Goal: Find specific page/section: Find specific page/section

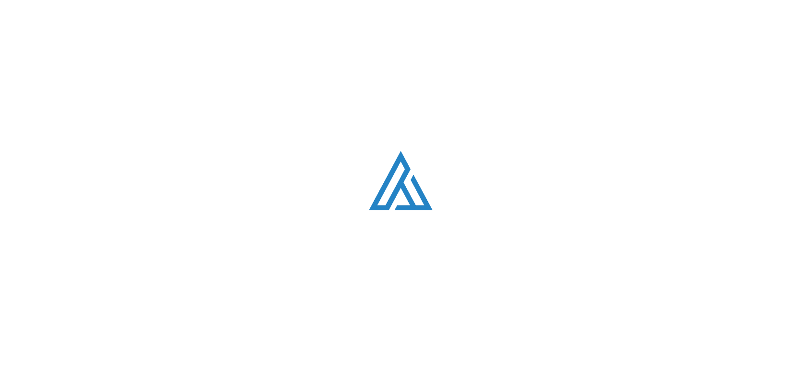
scroll to position [1246, 0]
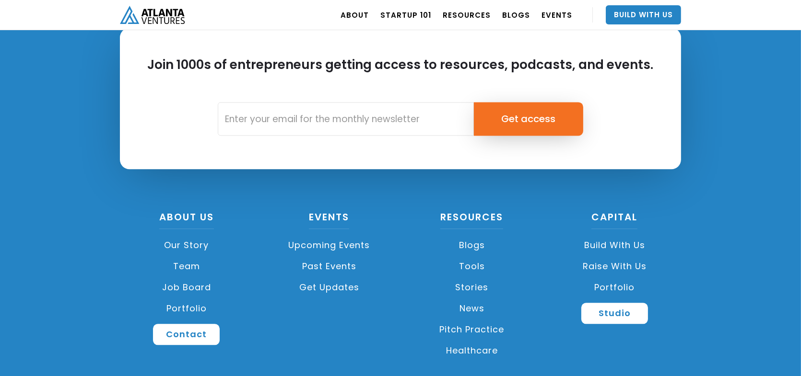
scroll to position [2700, 0]
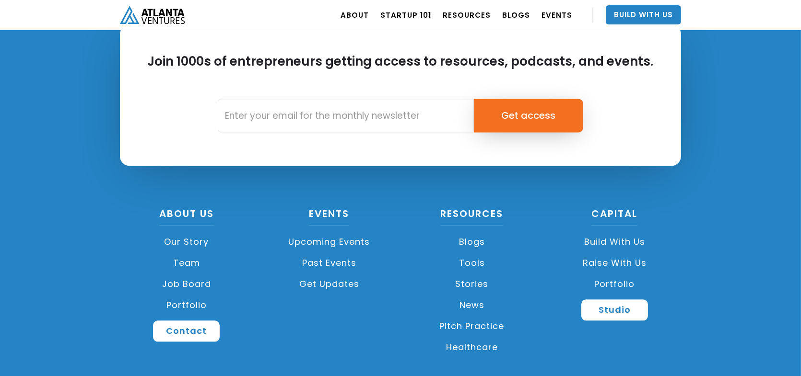
click at [207, 274] on link "Job Board" at bounding box center [186, 284] width 133 height 21
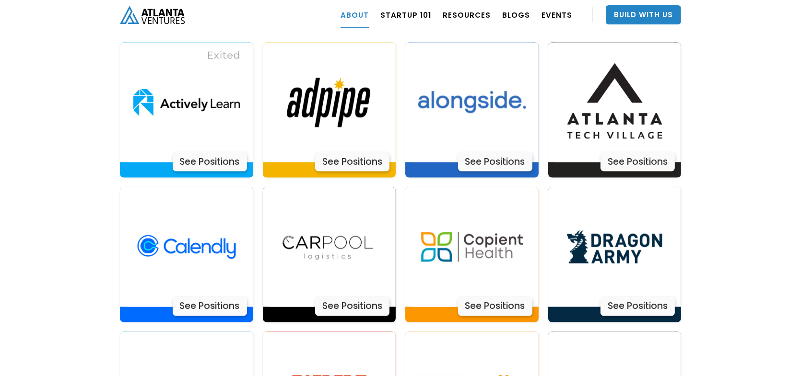
scroll to position [2024, 0]
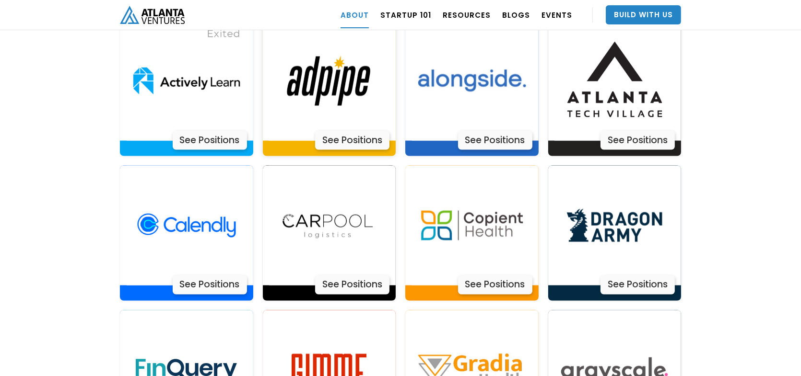
click at [339, 131] on div "See Positions" at bounding box center [352, 140] width 74 height 19
